Goal: Information Seeking & Learning: Learn about a topic

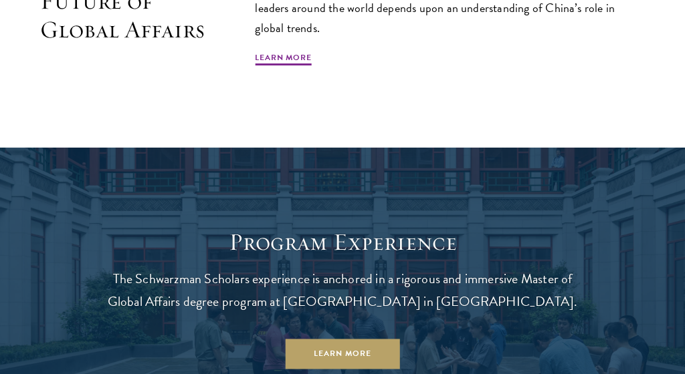
scroll to position [912, 0]
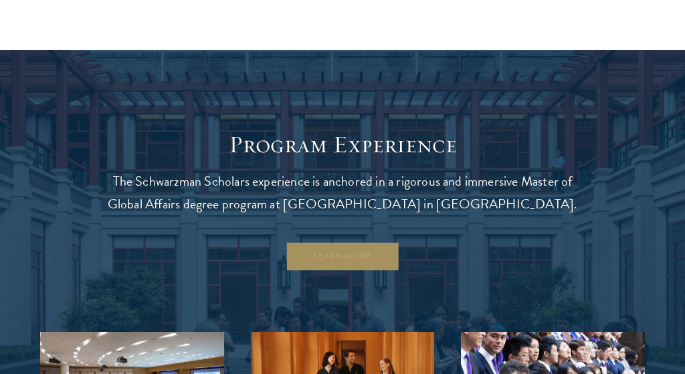
click at [345, 257] on link "Learn More" at bounding box center [342, 257] width 114 height 30
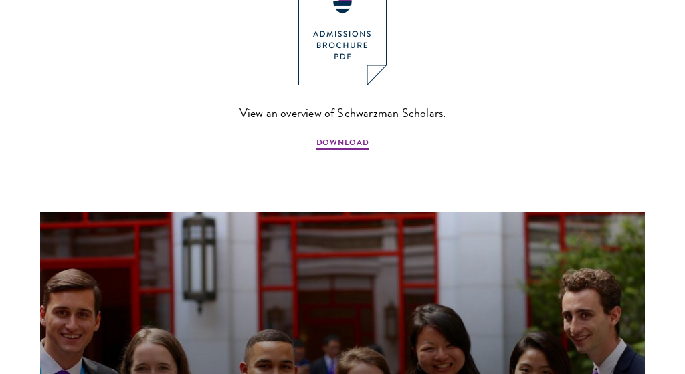
scroll to position [1123, 0]
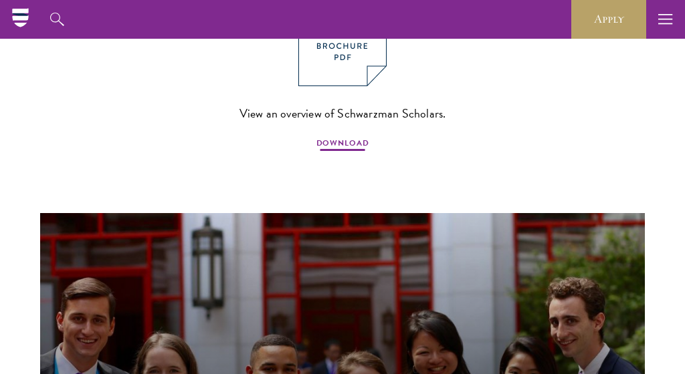
click at [356, 137] on span "DOWNLOAD" at bounding box center [342, 145] width 53 height 16
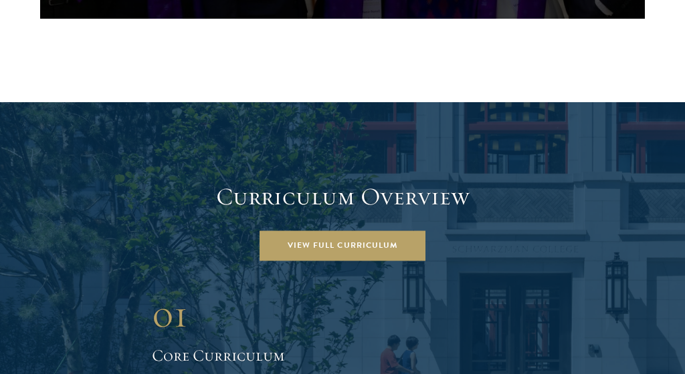
scroll to position [1741, 0]
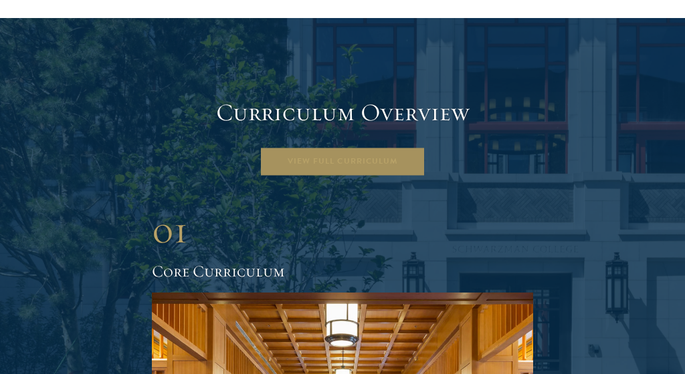
click at [381, 146] on link "View Full Curriculum" at bounding box center [342, 161] width 166 height 30
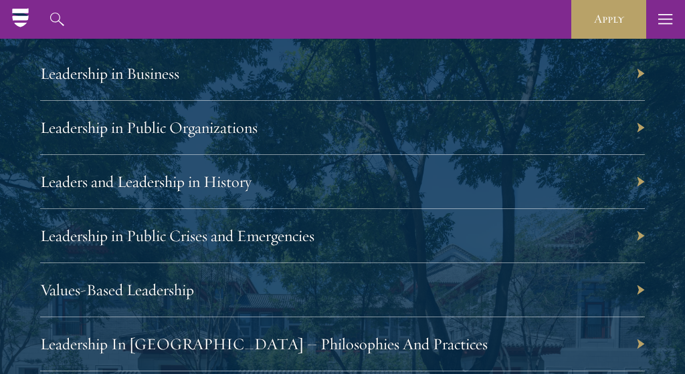
scroll to position [2622, 0]
click at [235, 118] on link "Leadership in Public Organizations" at bounding box center [155, 128] width 217 height 20
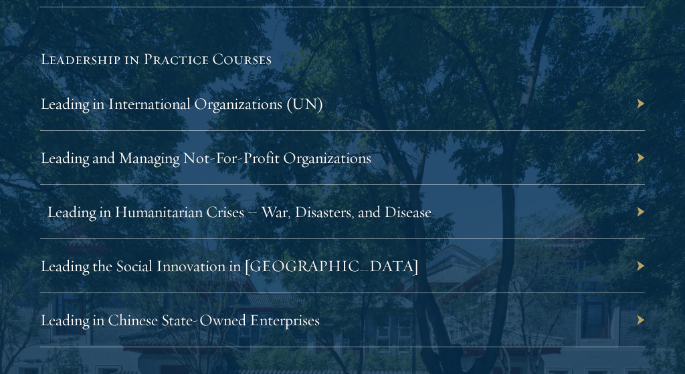
scroll to position [3114, 0]
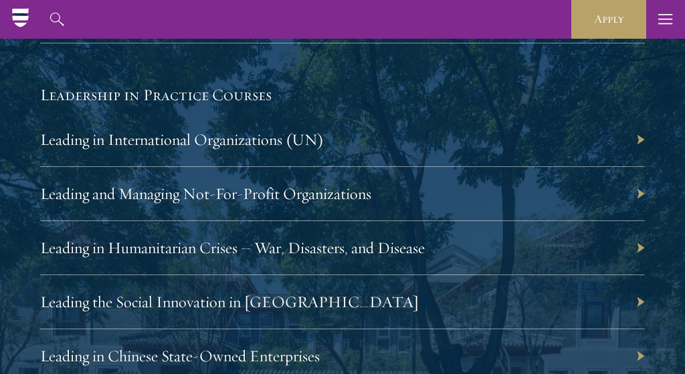
click at [276, 127] on div "Leading in International Organizations (UN)" at bounding box center [342, 140] width 604 height 54
click at [275, 130] on link "Leading in International Organizations (UN)" at bounding box center [188, 140] width 283 height 20
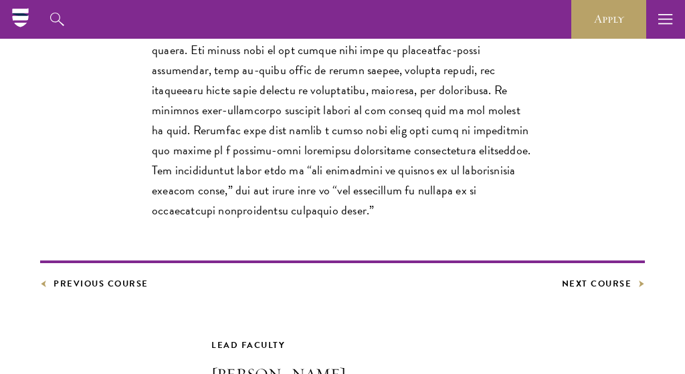
scroll to position [515, 0]
